Goal: Task Accomplishment & Management: Use online tool/utility

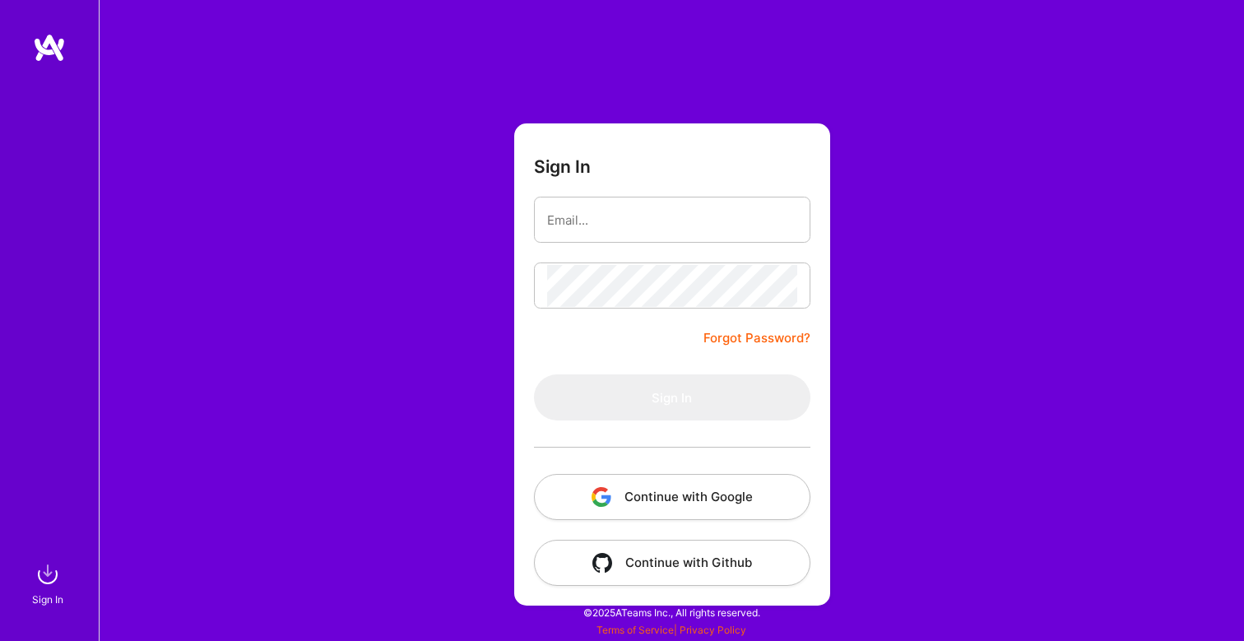
click at [663, 490] on button "Continue with Google" at bounding box center [672, 497] width 276 height 46
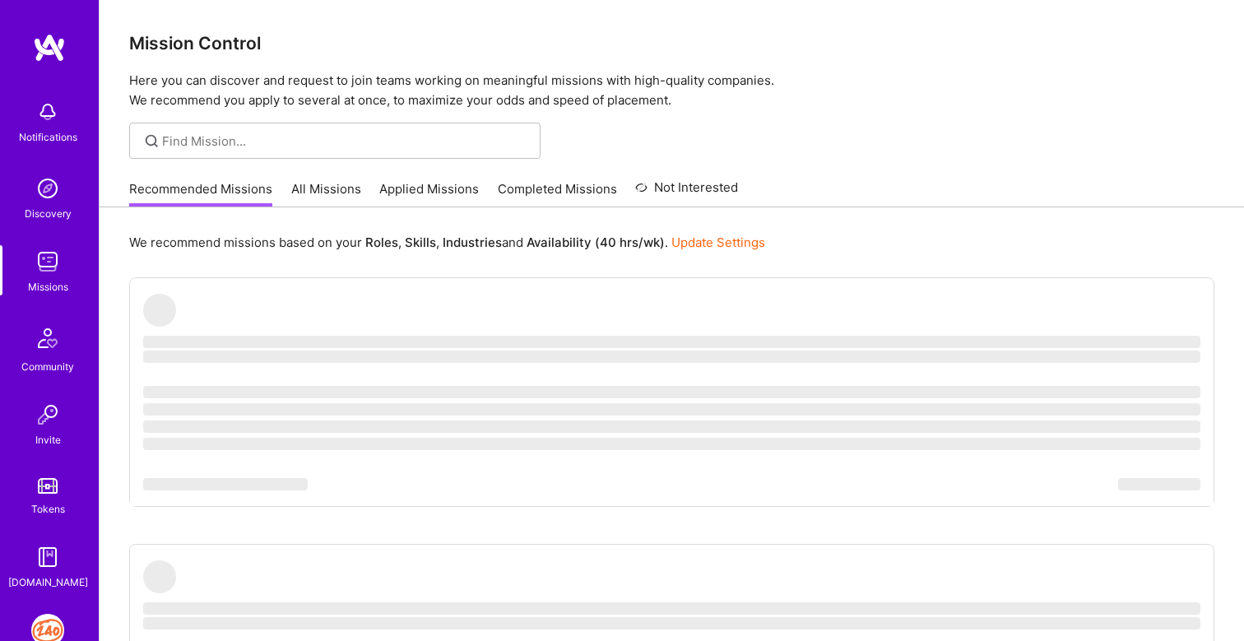
click at [42, 630] on img at bounding box center [47, 630] width 33 height 33
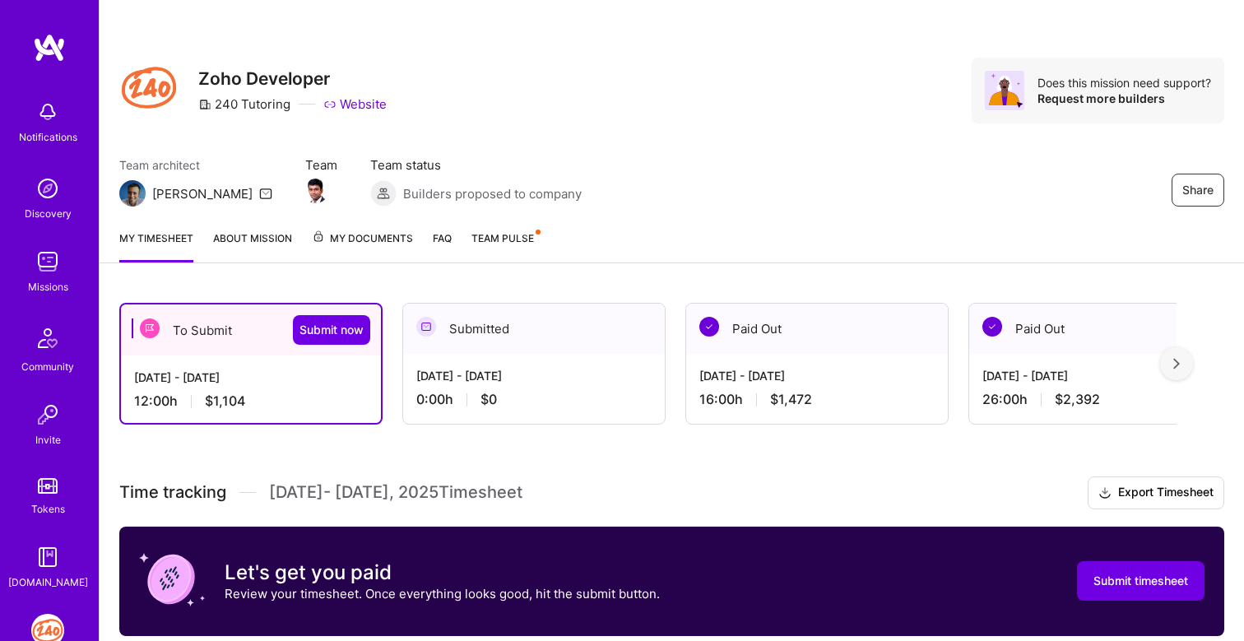
click at [262, 388] on div "[DATE] - [DATE] 12:00 h $1,104" at bounding box center [251, 388] width 260 height 67
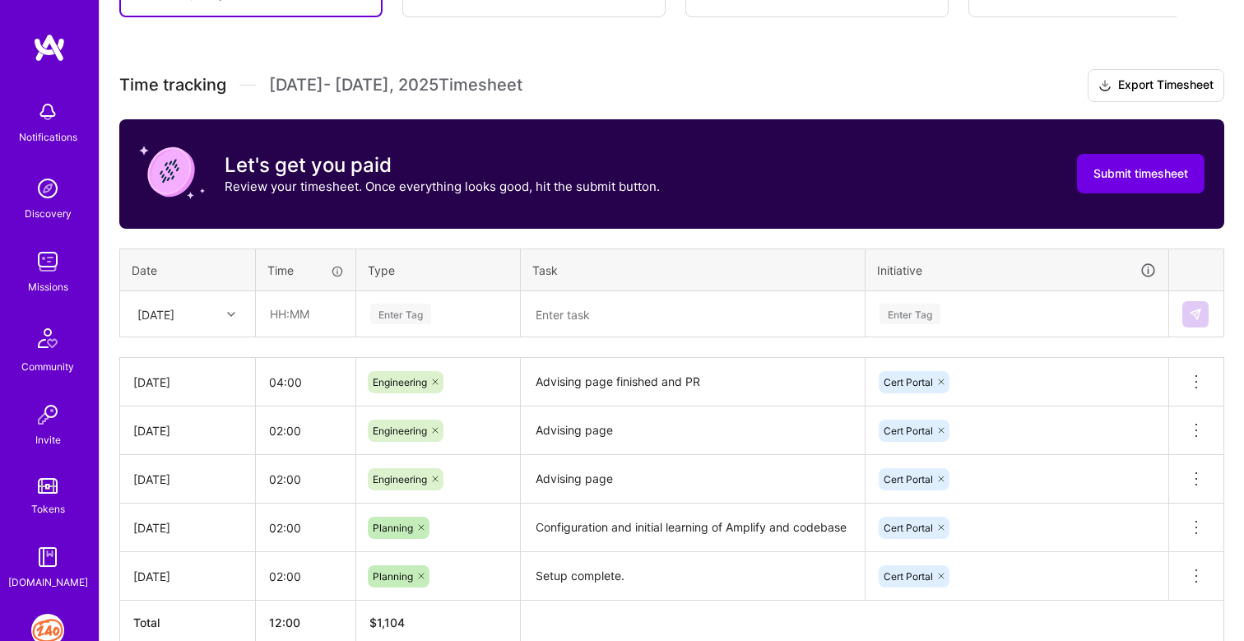
scroll to position [415, 0]
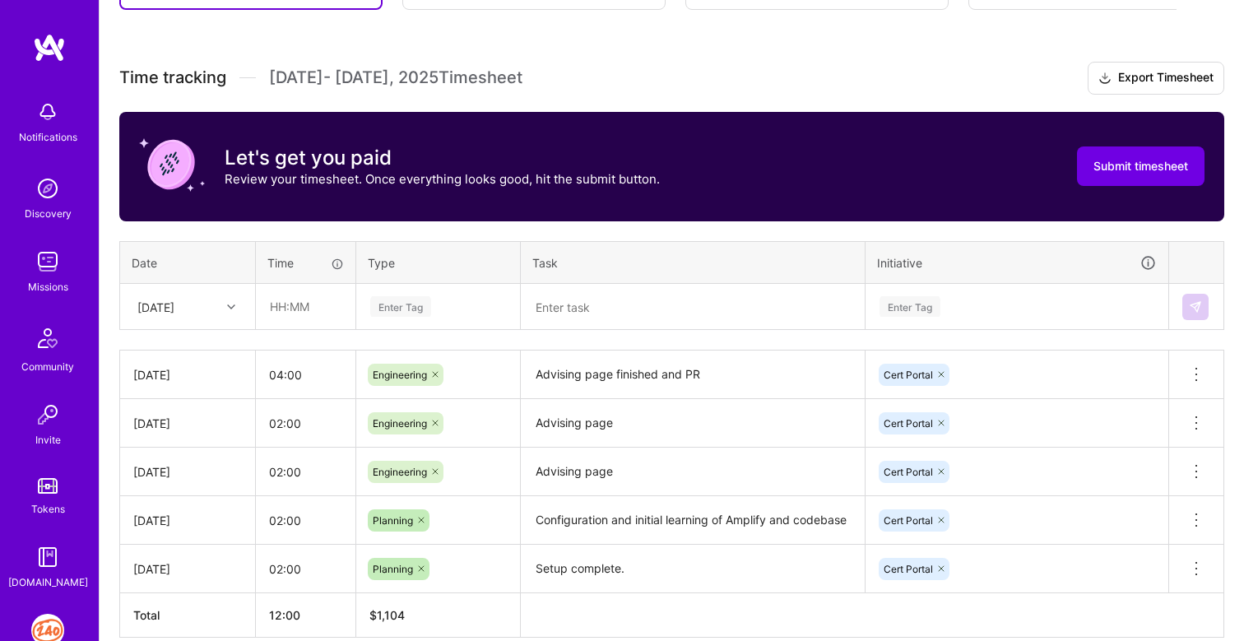
click at [174, 309] on div "[DATE]" at bounding box center [155, 306] width 37 height 17
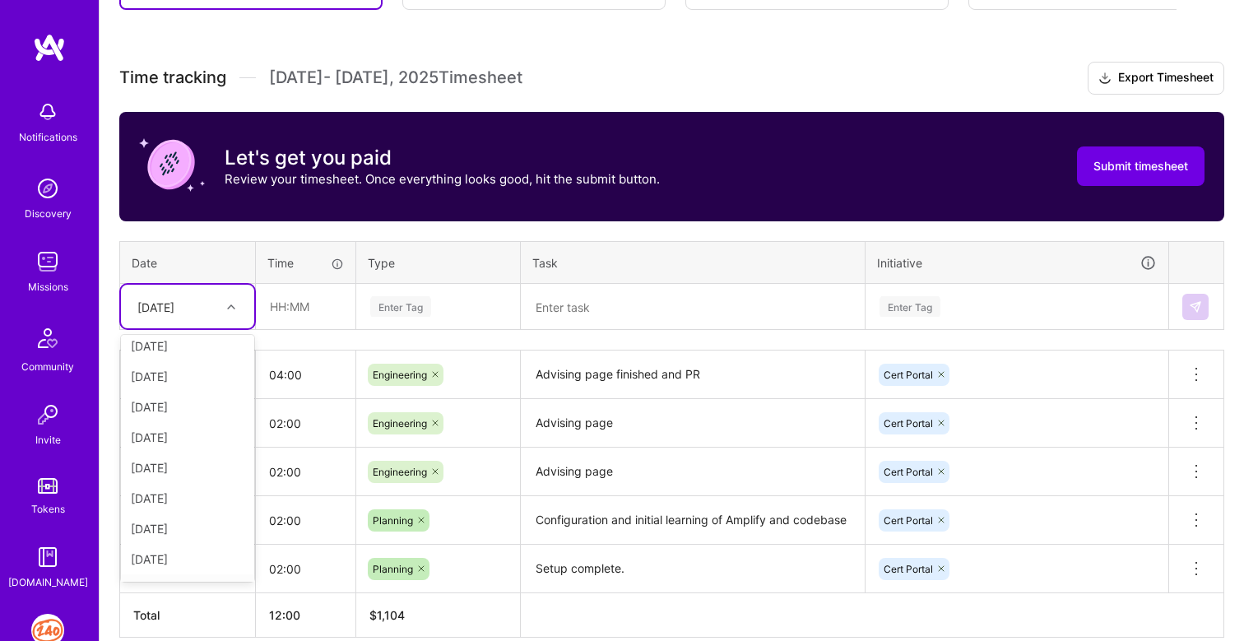
scroll to position [186, 0]
click at [180, 503] on div "[DATE]" at bounding box center [187, 502] width 133 height 30
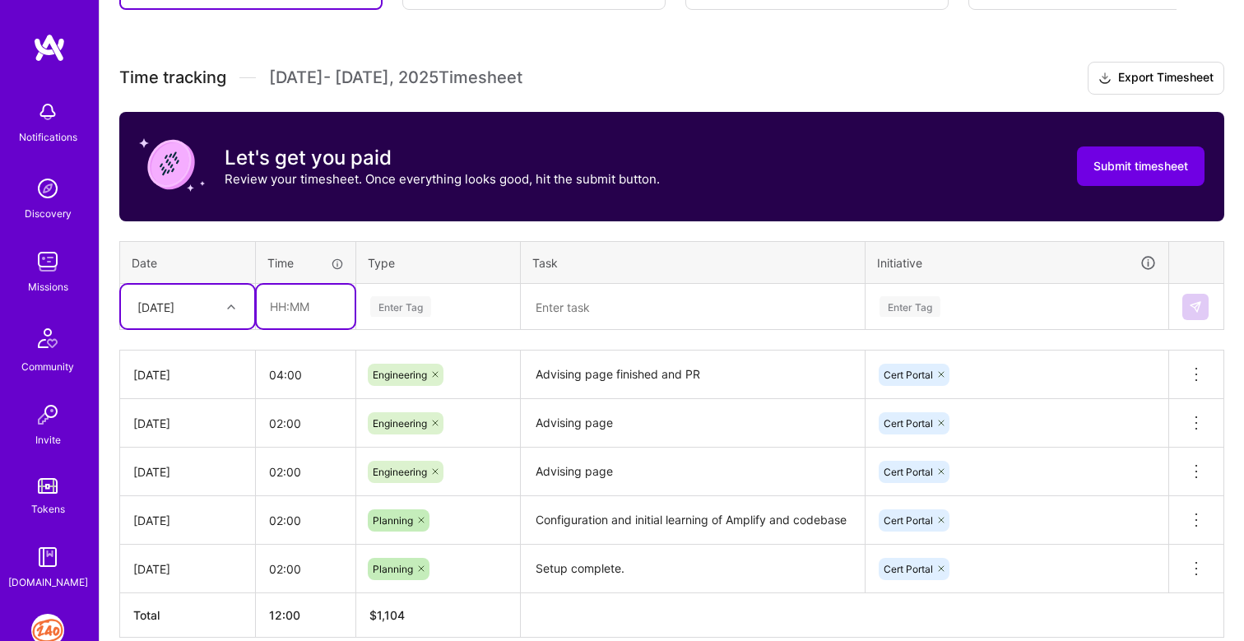
click at [290, 311] on input "text" at bounding box center [306, 307] width 98 height 44
type input "04:00"
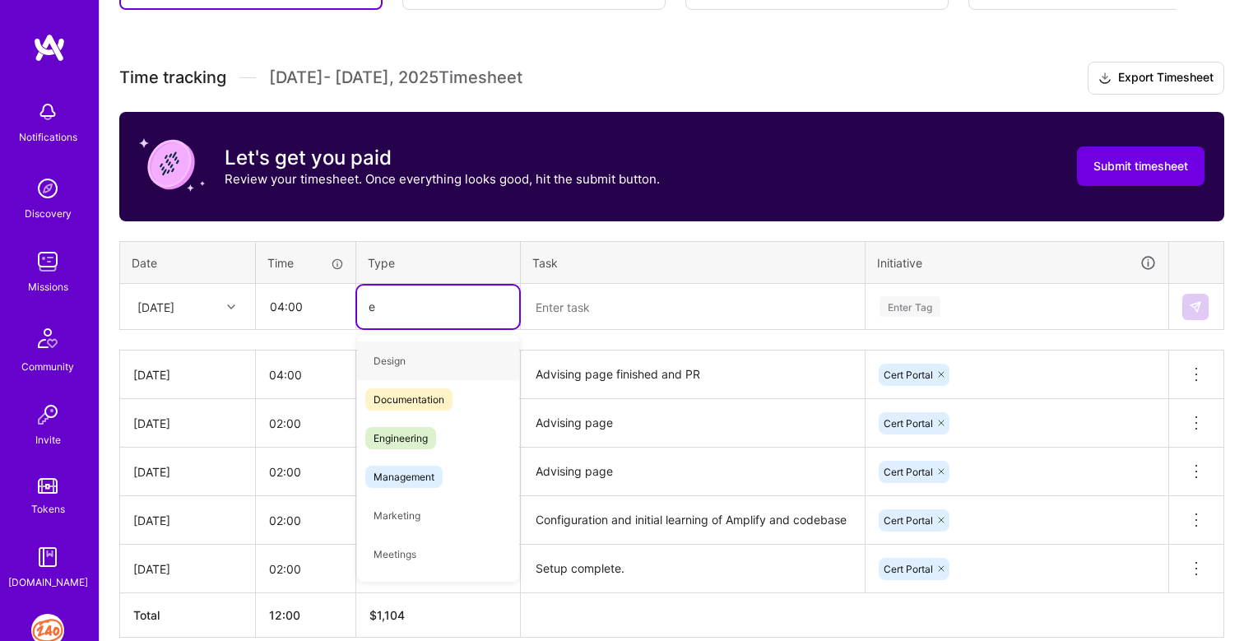
type input "en"
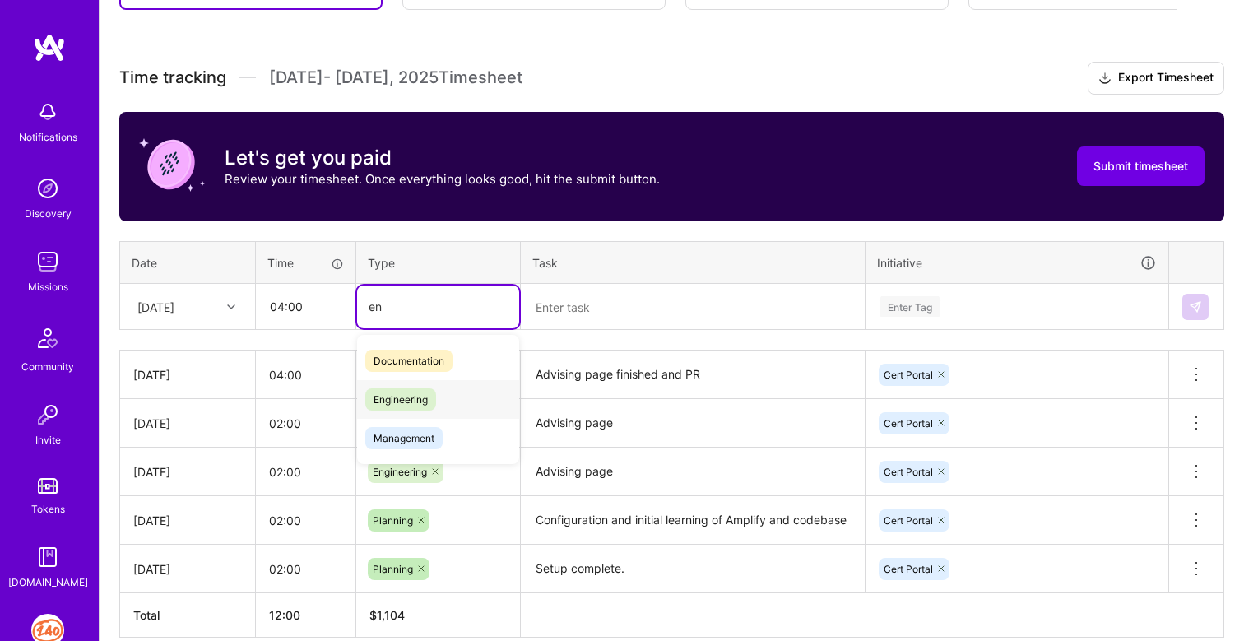
click at [414, 397] on span "Engineering" at bounding box center [400, 399] width 71 height 22
click at [590, 312] on textarea at bounding box center [693, 307] width 341 height 43
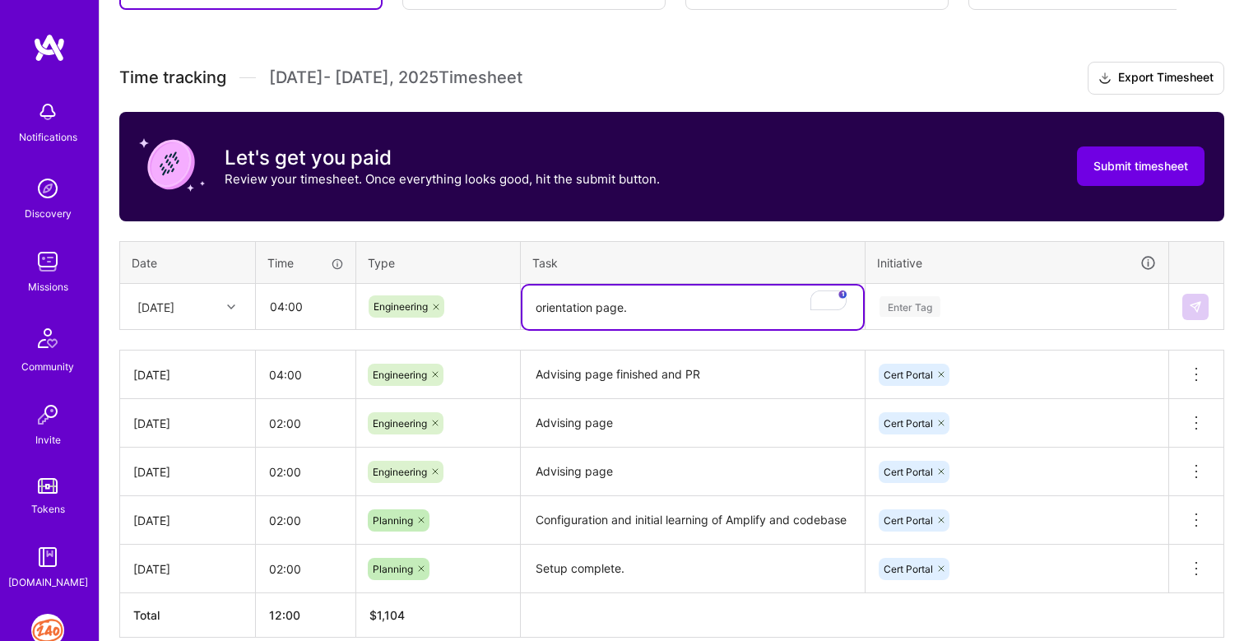
type textarea "orientation page."
click at [895, 305] on div "Time tracking [DATE] - [DATE] Timesheet Export Timesheet Let's get you paid Rev…" at bounding box center [671, 350] width 1105 height 576
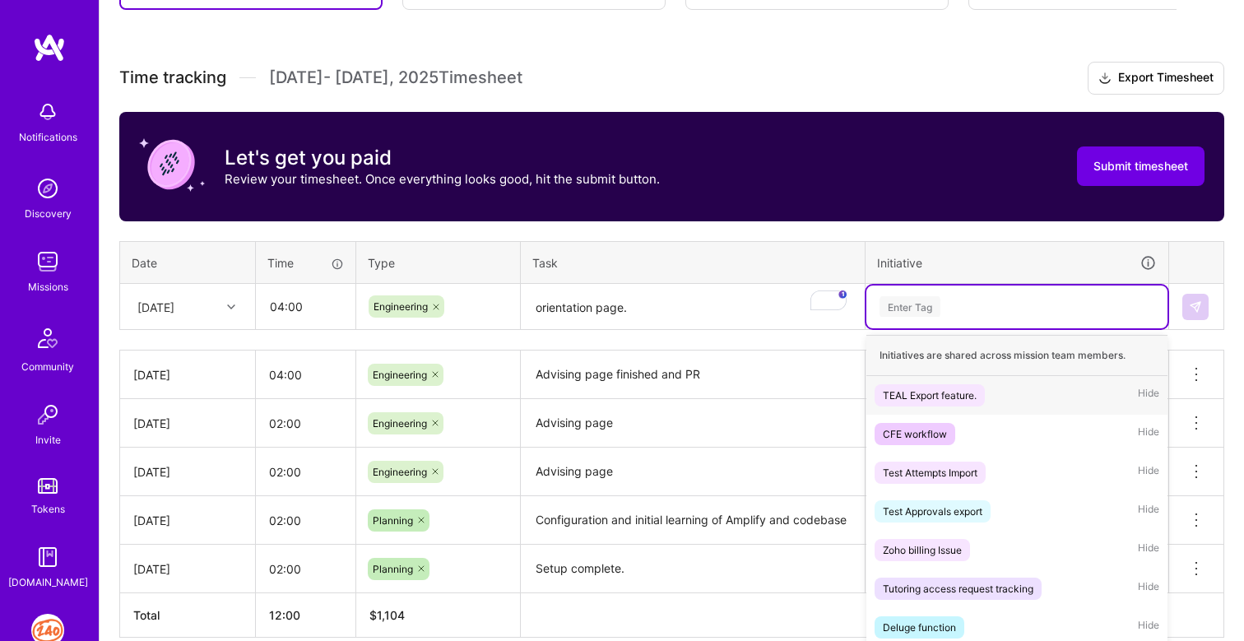
scroll to position [452, 0]
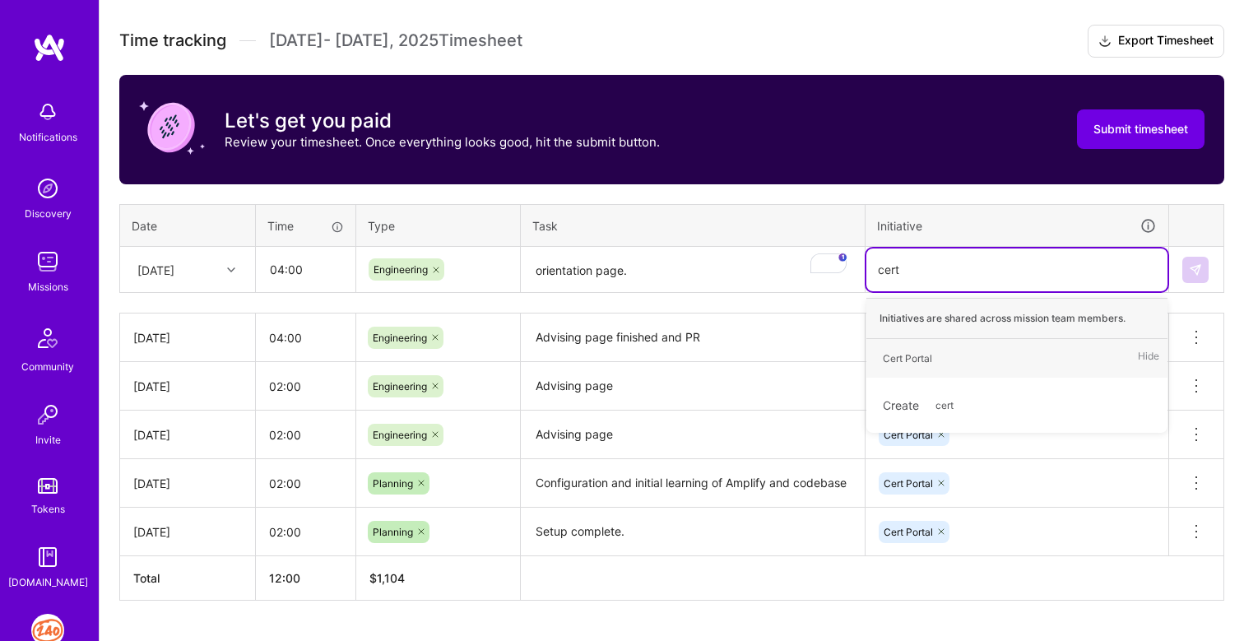
type input "cert"
click at [922, 360] on div "Cert Portal" at bounding box center [907, 358] width 49 height 17
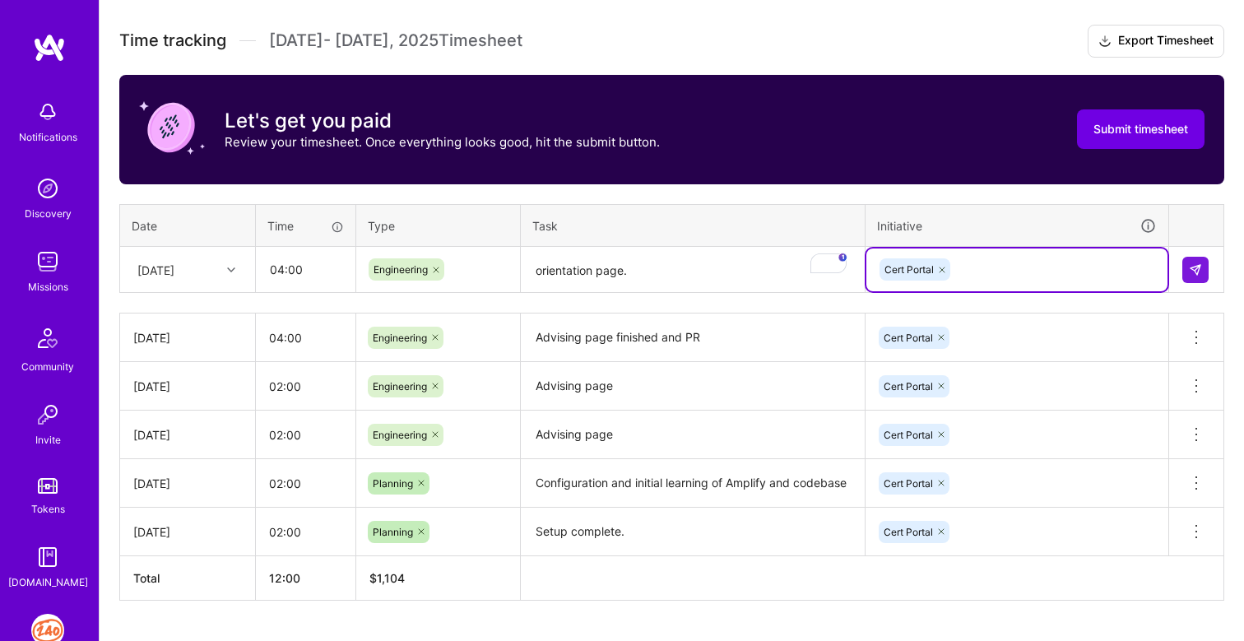
click at [1198, 253] on td at bounding box center [1196, 270] width 55 height 46
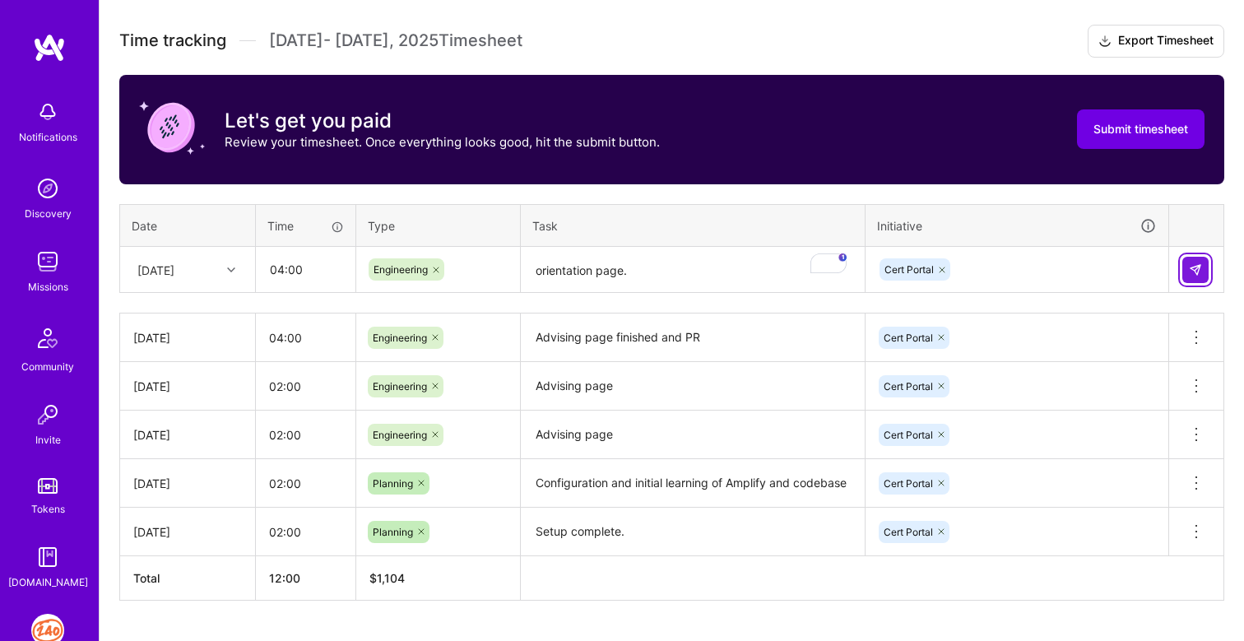
click at [1195, 267] on img at bounding box center [1195, 269] width 13 height 13
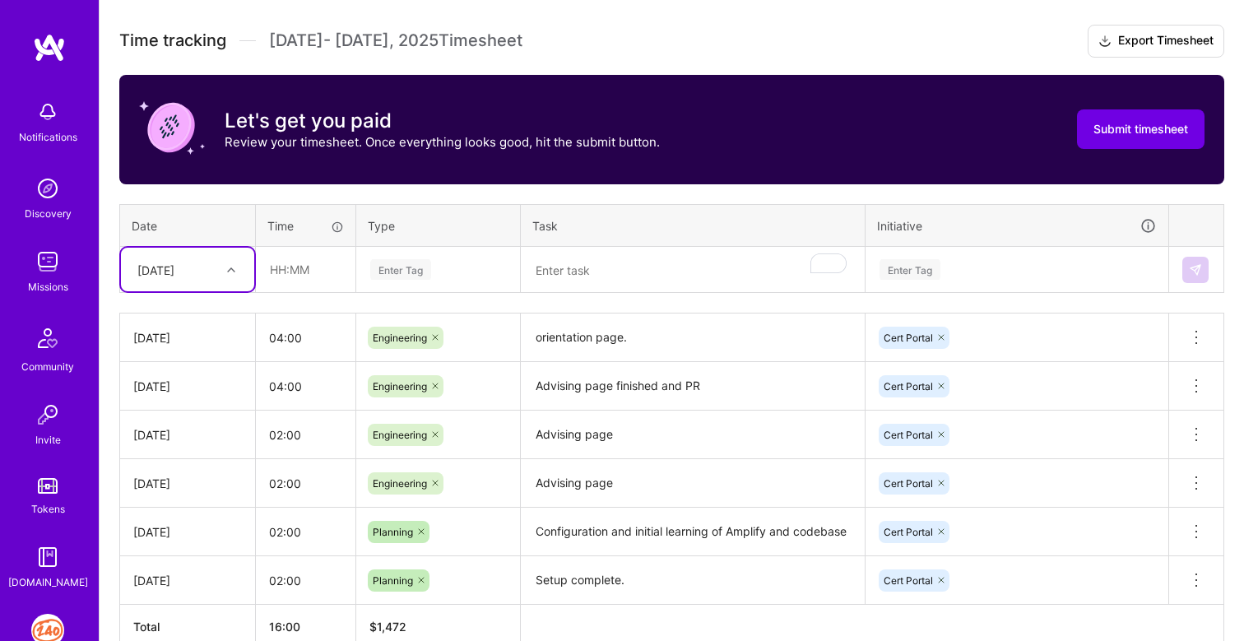
click at [202, 266] on div "[DATE]" at bounding box center [174, 269] width 91 height 27
click at [174, 525] on div "[DATE]" at bounding box center [187, 526] width 133 height 30
click at [187, 277] on div "[DATE]" at bounding box center [174, 269] width 91 height 27
click at [167, 502] on div "[DATE]" at bounding box center [187, 499] width 133 height 30
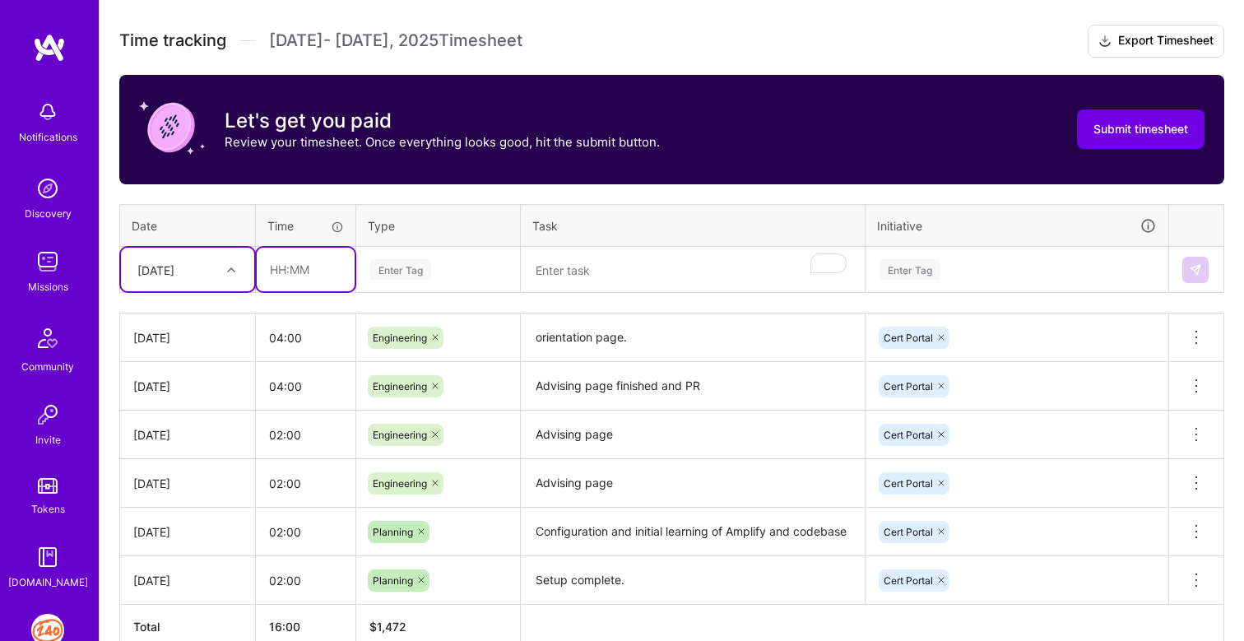
click at [309, 281] on input "text" at bounding box center [306, 270] width 98 height 44
type input "04:00"
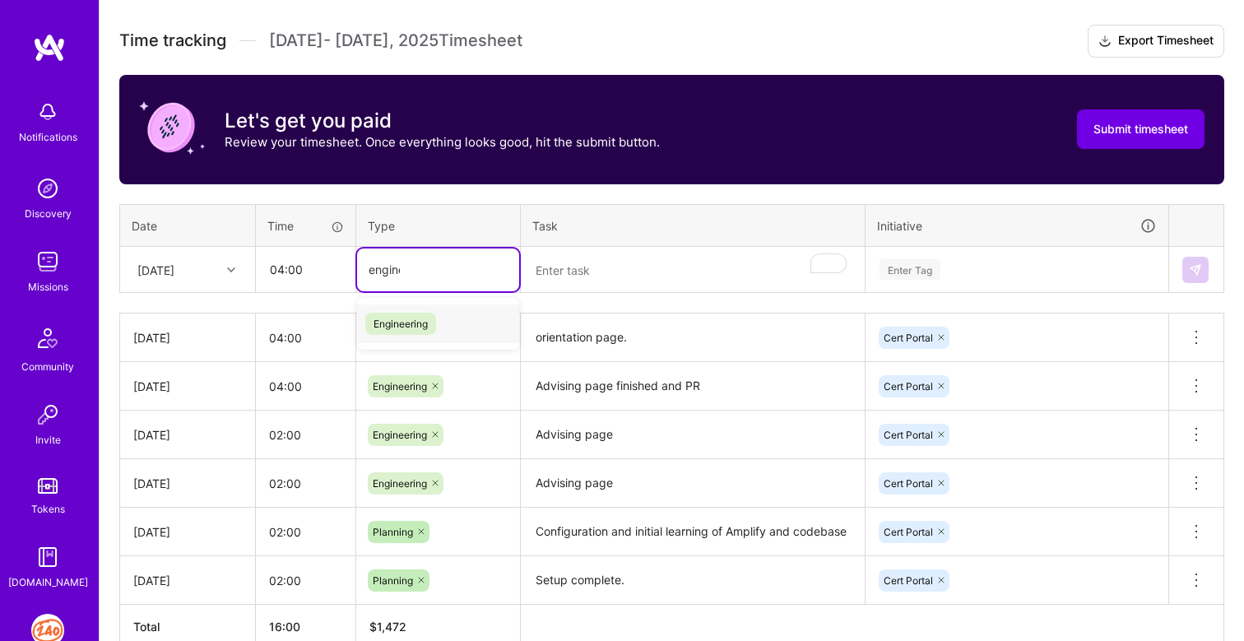
type input "enginee"
click at [420, 329] on span "Engineering" at bounding box center [400, 324] width 71 height 22
click at [590, 262] on textarea "To enrich screen reader interactions, please activate Accessibility in Grammarl…" at bounding box center [693, 271] width 341 height 44
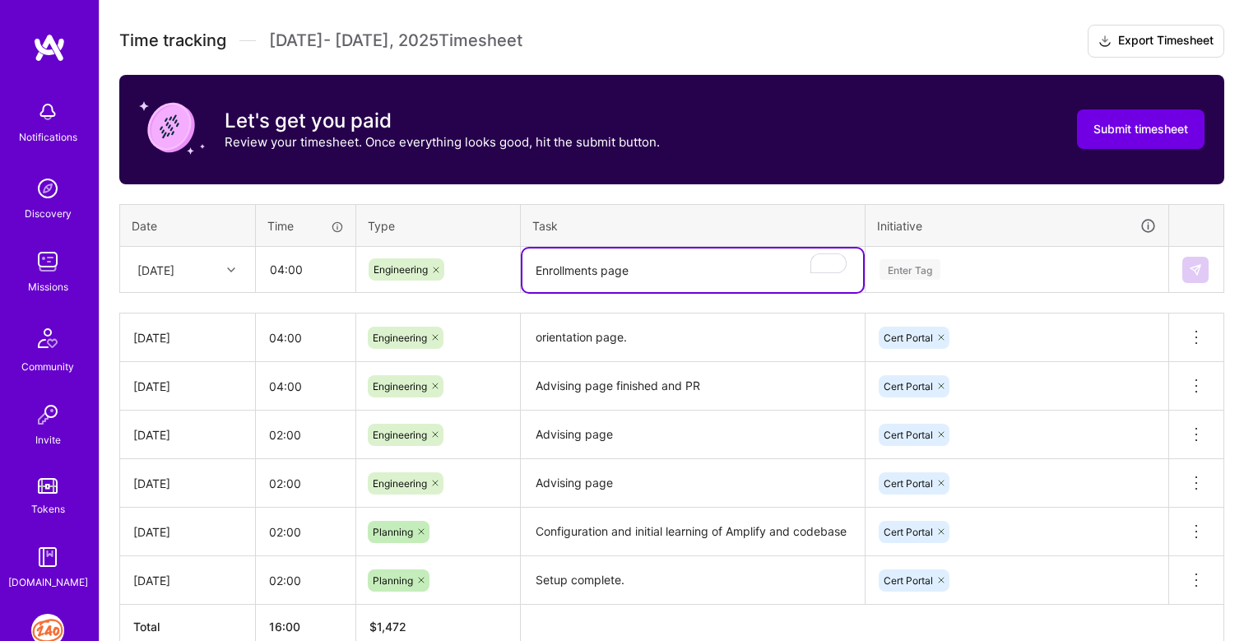
click at [597, 269] on textarea "Enrollments page" at bounding box center [693, 271] width 341 height 44
type textarea "Enrollment page"
click at [910, 275] on div "Enter Tag" at bounding box center [910, 270] width 61 height 26
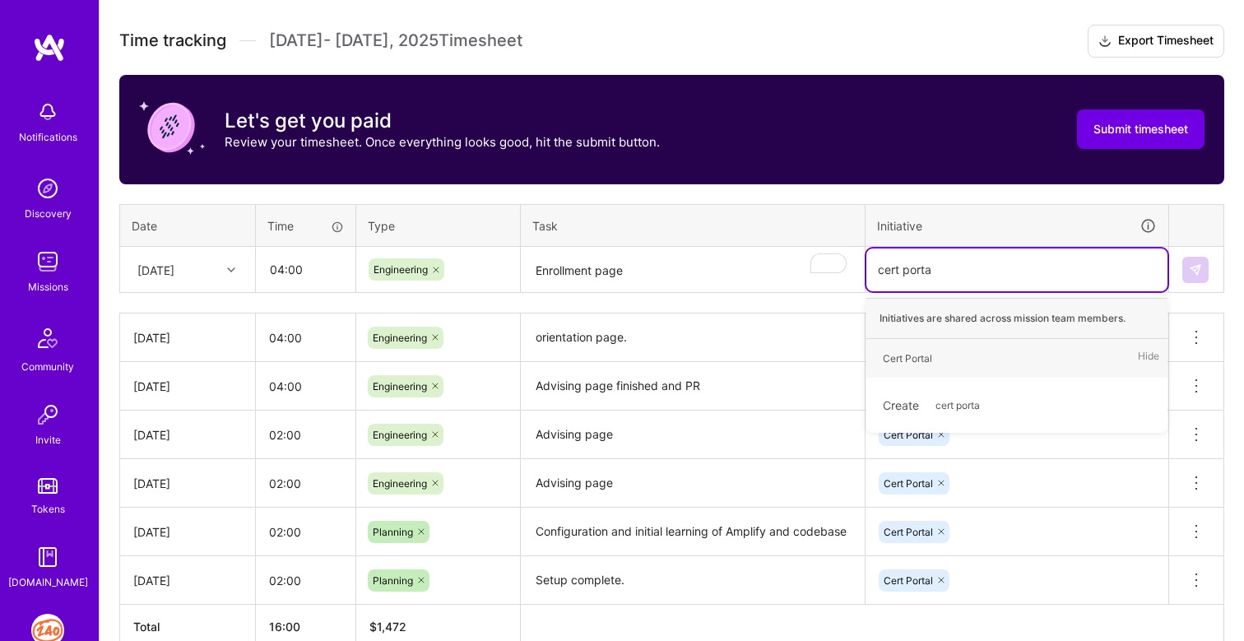
type input "cert portal"
click at [920, 357] on div "Cert Portal" at bounding box center [907, 358] width 49 height 17
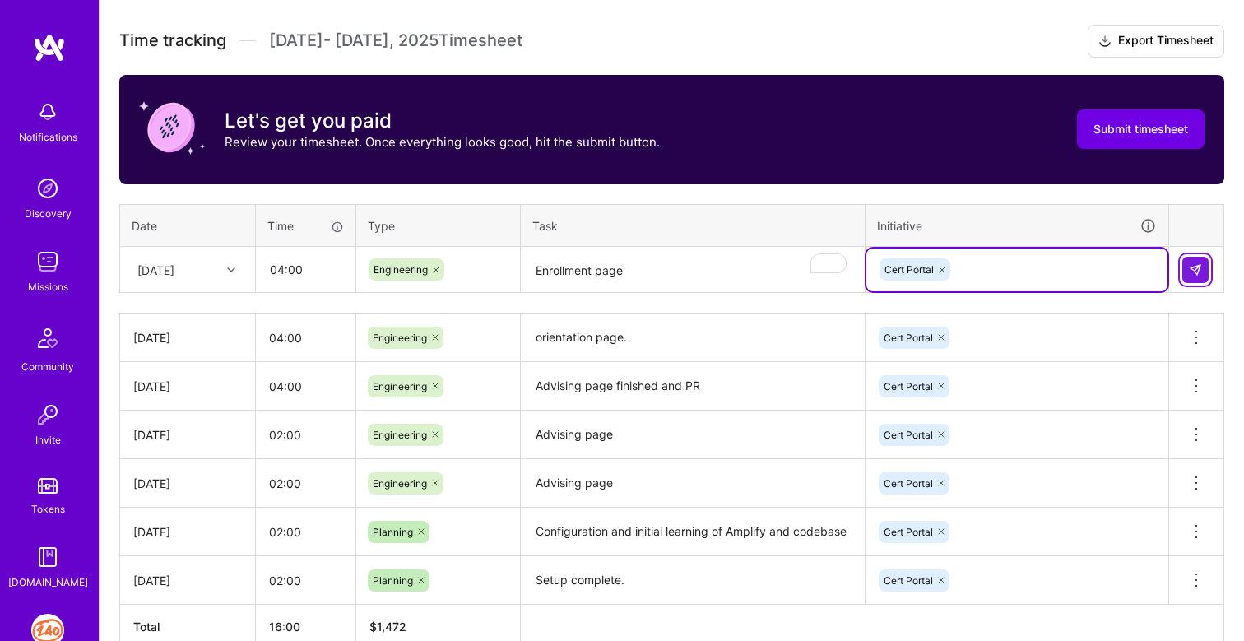
click at [1194, 272] on img at bounding box center [1195, 269] width 13 height 13
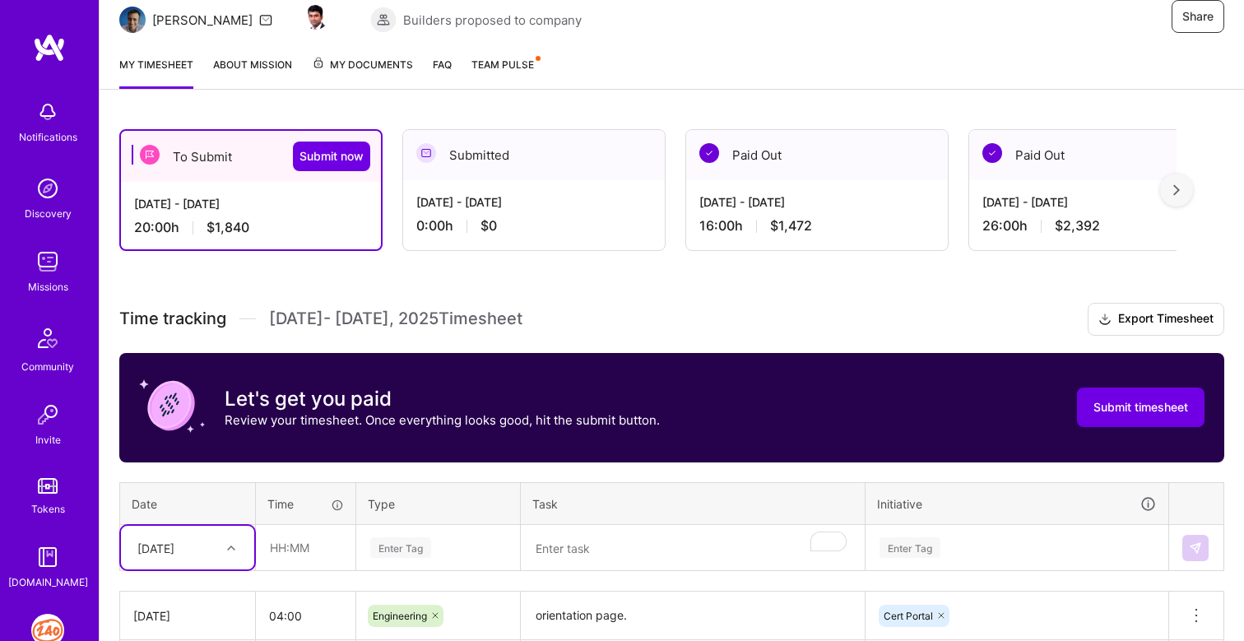
scroll to position [0, 0]
